Goal: Information Seeking & Learning: Understand process/instructions

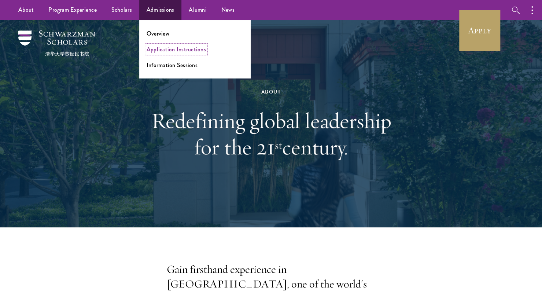
click at [163, 49] on link "Application Instructions" at bounding box center [175, 49] width 59 height 8
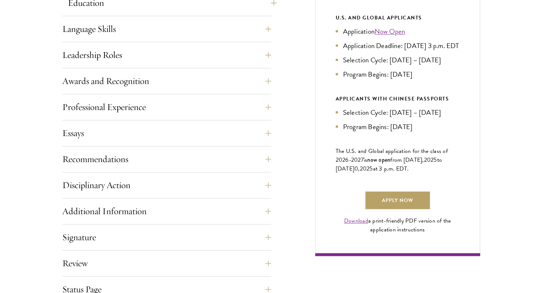
scroll to position [403, 0]
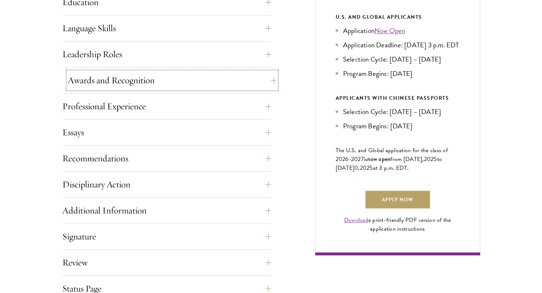
click at [127, 85] on button "Awards and Recognition" at bounding box center [172, 80] width 209 height 18
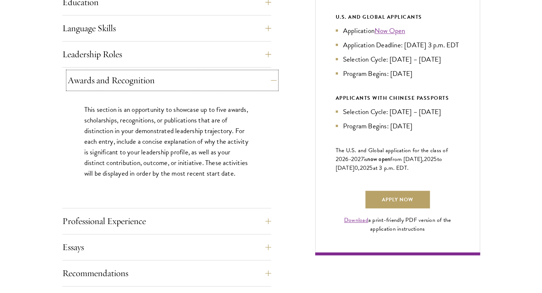
click at [127, 85] on button "Awards and Recognition" at bounding box center [172, 80] width 209 height 18
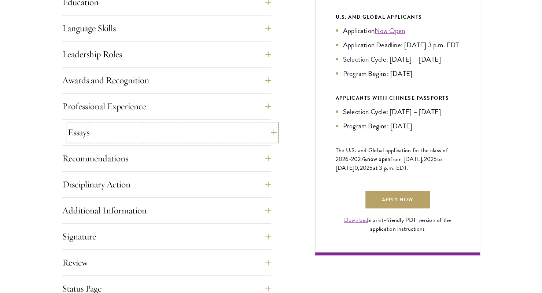
click at [125, 130] on button "Essays" at bounding box center [172, 132] width 209 height 18
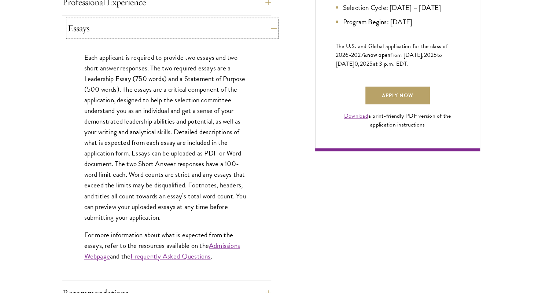
scroll to position [513, 0]
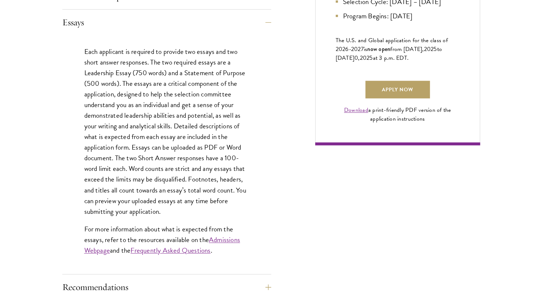
click at [111, 126] on p "Each applicant is required to provide two essays and two short answer responses…" at bounding box center [166, 131] width 165 height 170
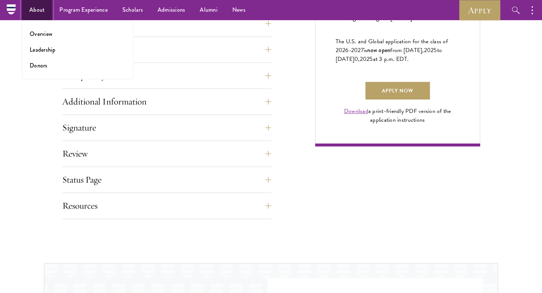
click at [43, 11] on link "About" at bounding box center [37, 10] width 30 height 20
